Goal: Information Seeking & Learning: Learn about a topic

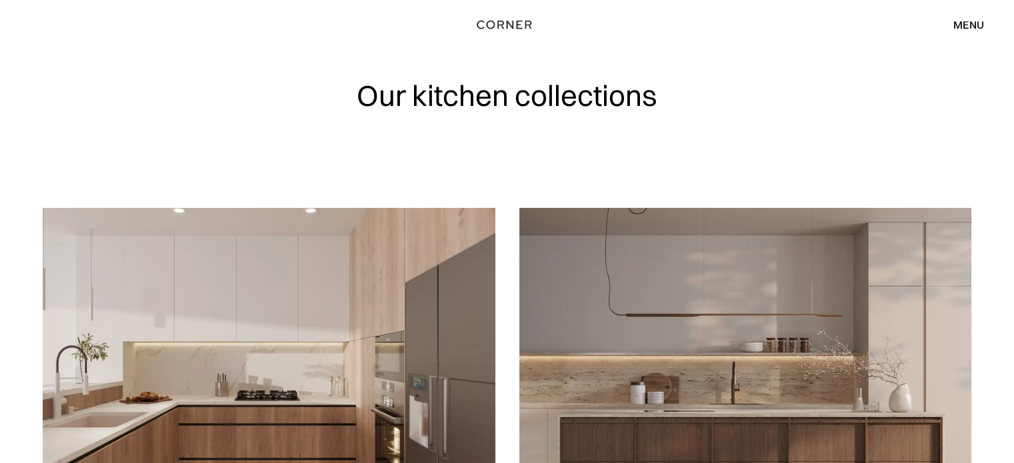
click at [966, 16] on div "menu close" at bounding box center [962, 24] width 44 height 23
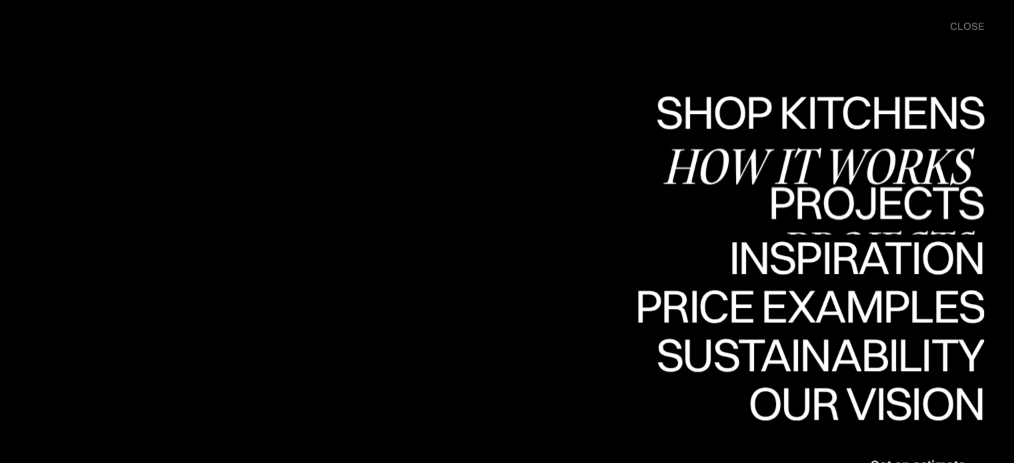
click at [866, 203] on link "Projects Projects" at bounding box center [876, 210] width 216 height 49
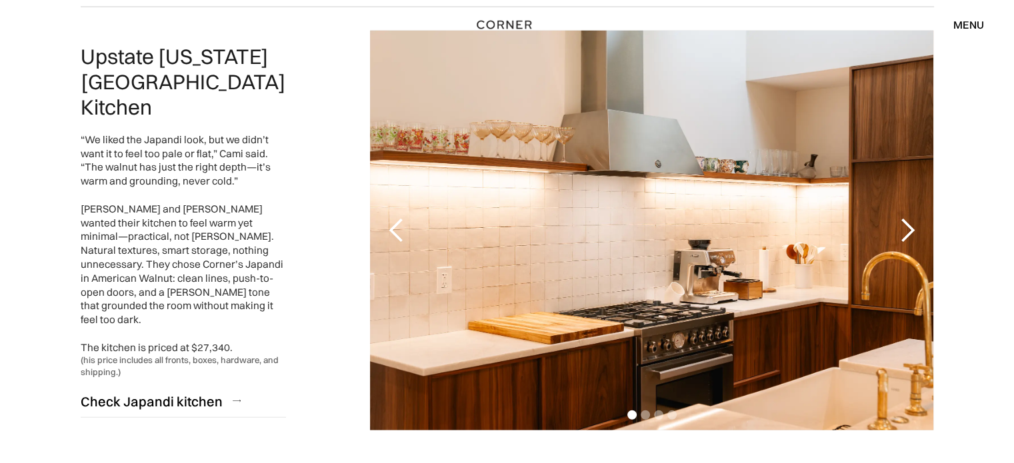
scroll to position [3067, 0]
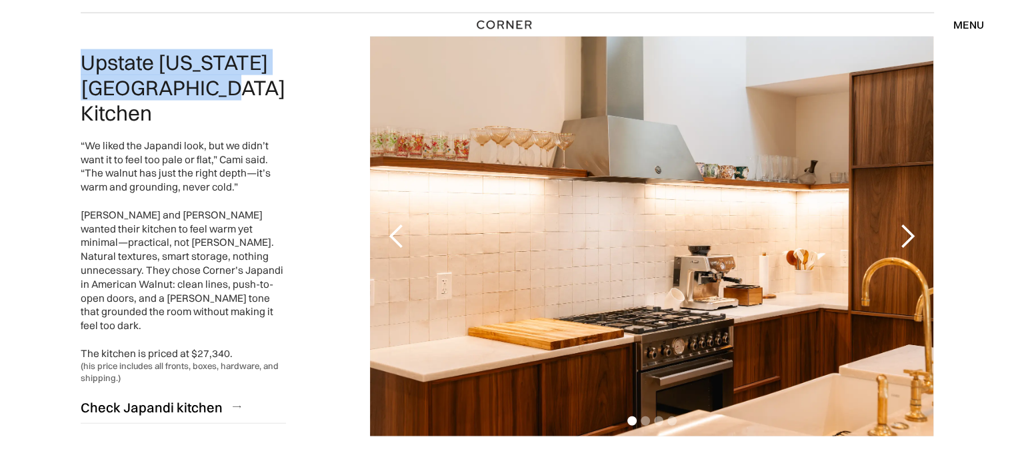
drag, startPoint x: 84, startPoint y: 51, endPoint x: 434, endPoint y: 52, distance: 350.0
click at [243, 85] on h2 "Upstate [US_STATE] [GEOGRAPHIC_DATA] Kitchen" at bounding box center [183, 87] width 205 height 75
